Goal: Task Accomplishment & Management: Complete application form

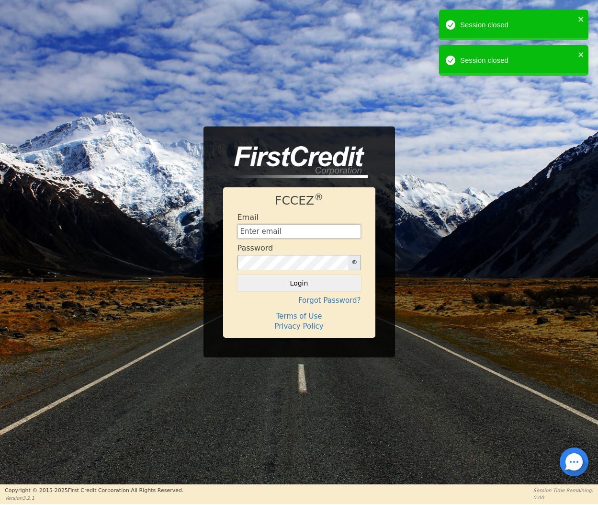
type input "[EMAIL_ADDRESS][DOMAIN_NAME]"
click at [299, 296] on h4 "Forgot Password?" at bounding box center [299, 300] width 124 height 9
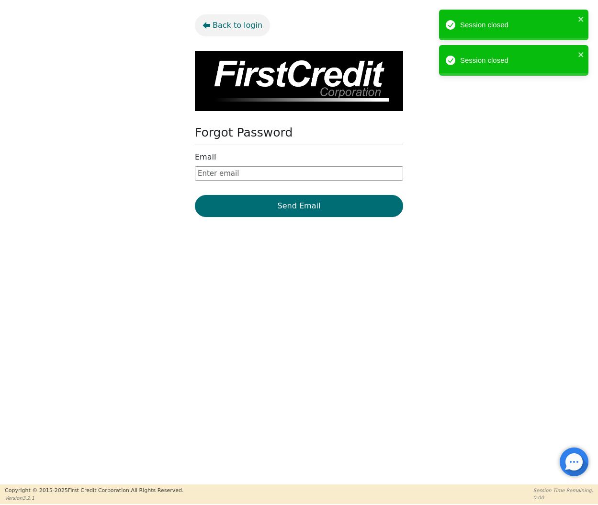
click at [209, 25] on icon "button" at bounding box center [207, 25] width 8 height 7
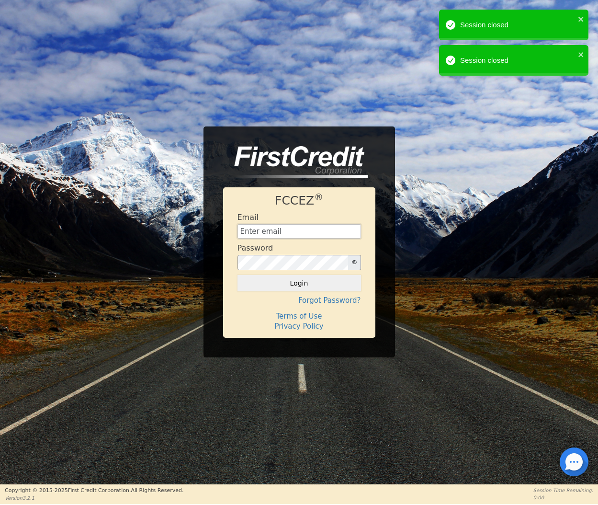
type input "[EMAIL_ADDRESS][DOMAIN_NAME]"
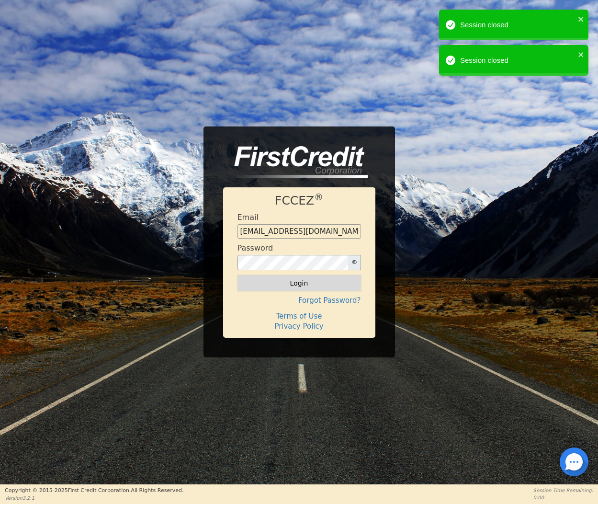
click at [314, 284] on button "Login" at bounding box center [299, 283] width 124 height 16
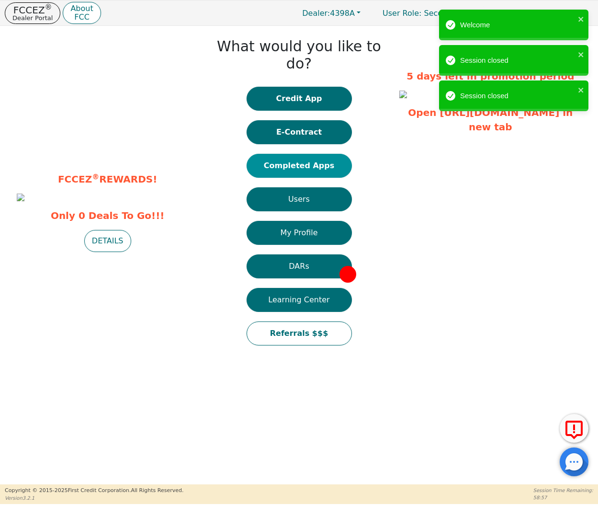
click at [318, 154] on button "Completed Apps" at bounding box center [299, 166] width 105 height 24
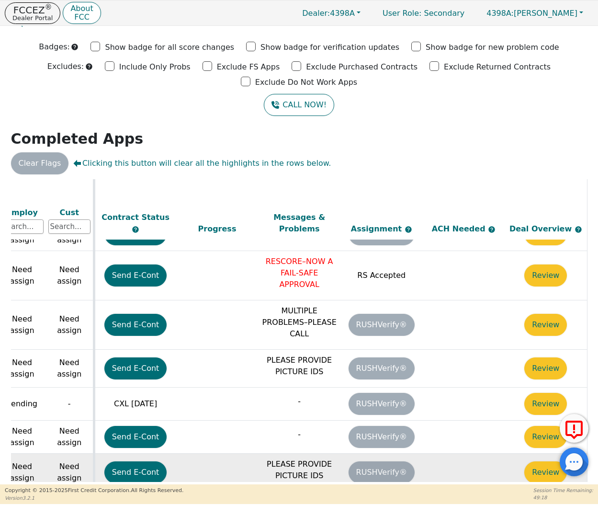
scroll to position [466, 473]
click at [540, 461] on button "Review" at bounding box center [545, 472] width 43 height 22
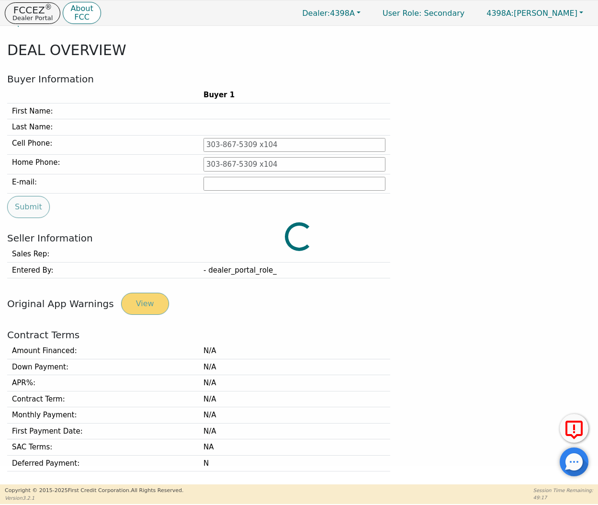
type input "[PHONE_NUMBER]"
type input "[EMAIL_ADDRESS][DOMAIN_NAME]"
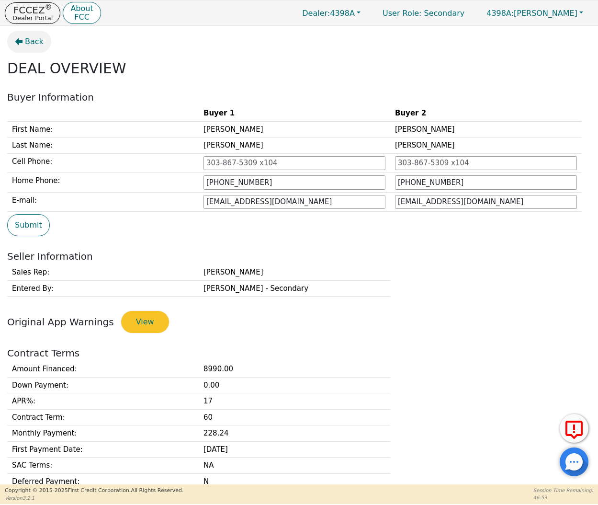
click at [31, 44] on span "Back" at bounding box center [34, 41] width 19 height 11
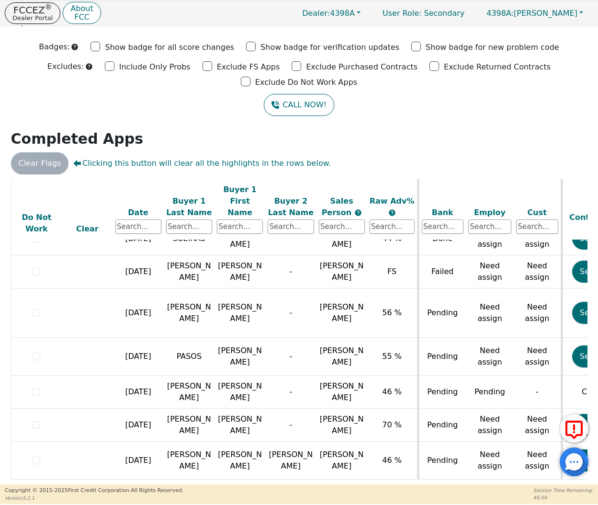
scroll to position [461, 0]
